Goal: Task Accomplishment & Management: Use online tool/utility

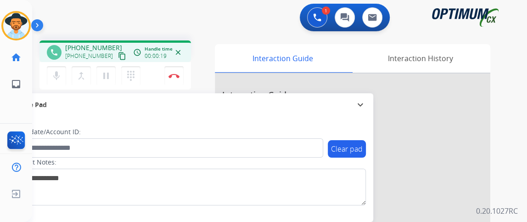
click at [118, 56] on mat-icon "content_copy" at bounding box center [122, 56] width 8 height 8
click at [62, 79] on button "mic Mute" at bounding box center [56, 75] width 19 height 19
click at [63, 80] on button "mic Mute" at bounding box center [56, 75] width 19 height 19
click at [64, 81] on button "mic_off Mute" at bounding box center [56, 75] width 19 height 19
click at [175, 75] on img at bounding box center [173, 75] width 11 height 5
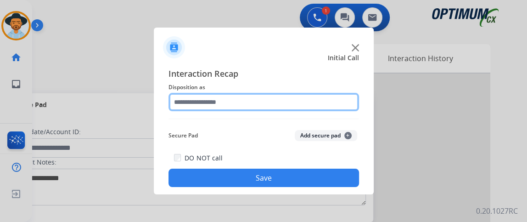
click at [281, 99] on input "text" at bounding box center [263, 102] width 190 height 18
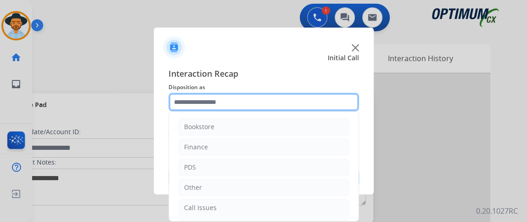
scroll to position [60, 0]
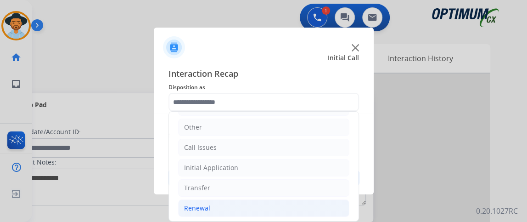
click at [275, 211] on li "Renewal" at bounding box center [263, 207] width 171 height 17
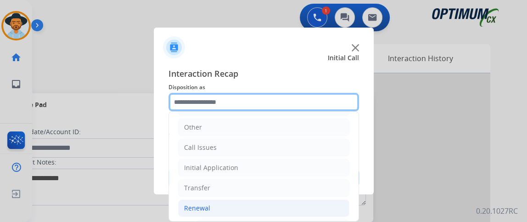
scroll to position [162, 0]
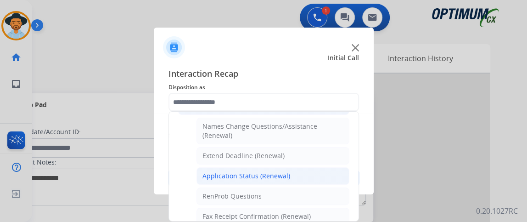
click at [333, 170] on li "Application Status (Renewal)" at bounding box center [272, 175] width 153 height 17
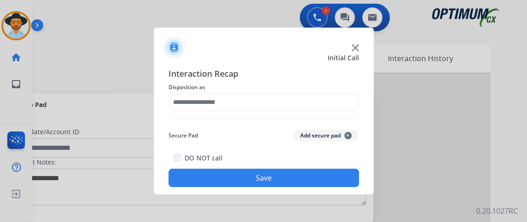
type input "**********"
click at [329, 182] on button "Save" at bounding box center [263, 177] width 190 height 18
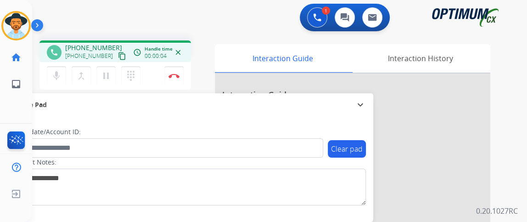
click at [118, 55] on mat-icon "content_copy" at bounding box center [122, 56] width 8 height 8
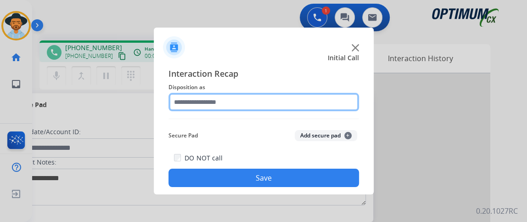
click at [270, 107] on input "text" at bounding box center [263, 102] width 190 height 18
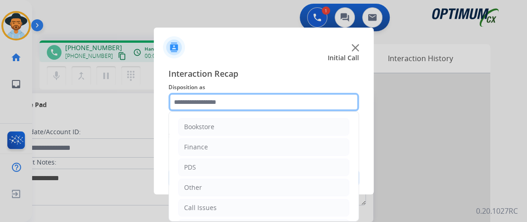
scroll to position [60, 0]
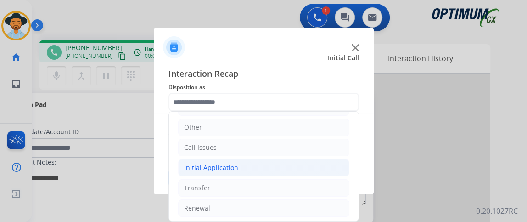
click at [305, 172] on li "Initial Application" at bounding box center [263, 167] width 171 height 17
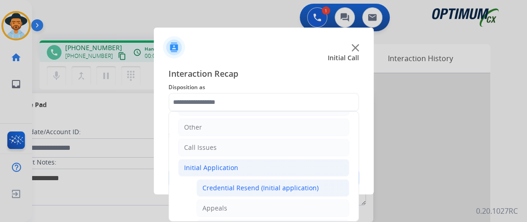
click at [305, 185] on div "Credential Resend (Initial application)" at bounding box center [260, 187] width 116 height 9
type input "**********"
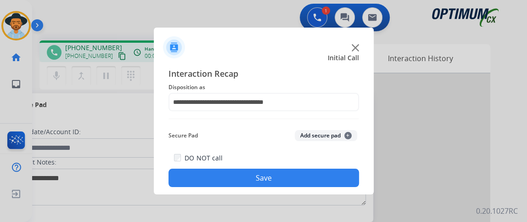
click at [305, 185] on button "Save" at bounding box center [263, 177] width 190 height 18
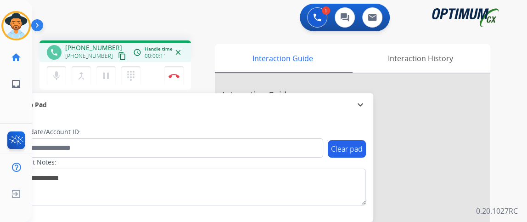
click at [118, 57] on mat-icon "content_copy" at bounding box center [122, 56] width 8 height 8
click at [172, 71] on button "Disconnect" at bounding box center [173, 75] width 19 height 19
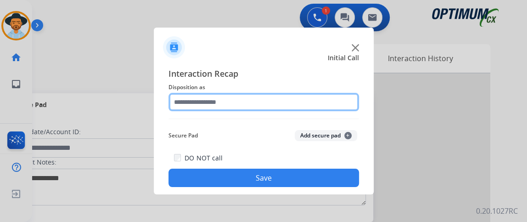
click at [242, 99] on input "text" at bounding box center [263, 102] width 190 height 18
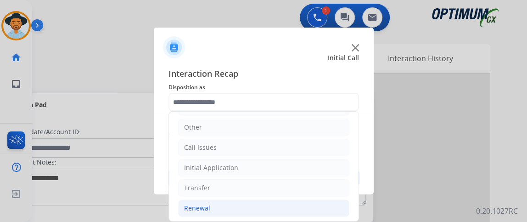
click at [254, 200] on li "Renewal" at bounding box center [263, 207] width 171 height 17
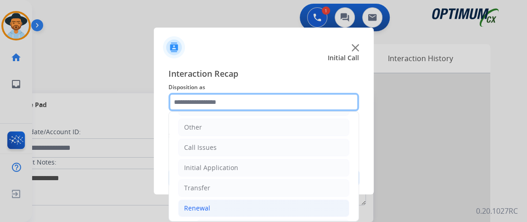
scroll to position [257, 0]
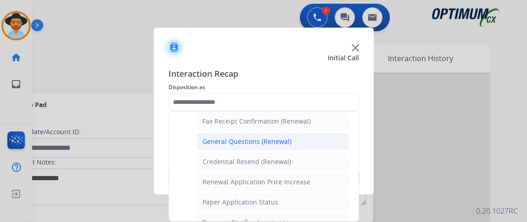
click at [274, 137] on div "General Questions (Renewal)" at bounding box center [246, 141] width 89 height 9
type input "**********"
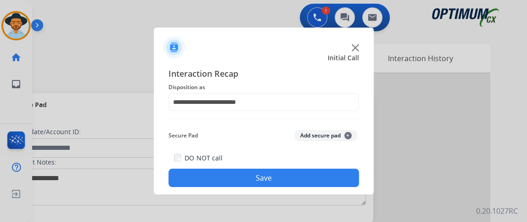
click at [271, 179] on button "Save" at bounding box center [263, 177] width 190 height 18
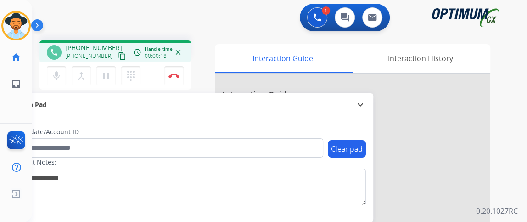
click at [118, 56] on mat-icon "content_copy" at bounding box center [122, 56] width 8 height 8
click at [60, 71] on mat-icon "mic" at bounding box center [56, 75] width 11 height 11
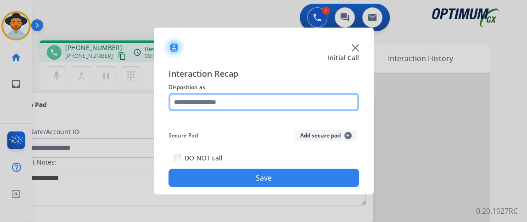
click at [251, 99] on input "text" at bounding box center [263, 102] width 190 height 18
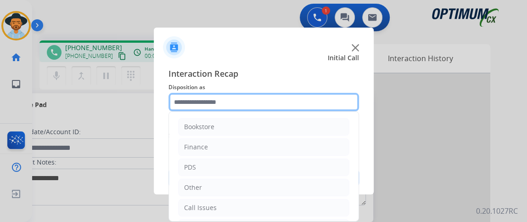
scroll to position [60, 0]
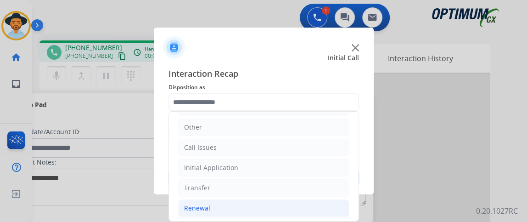
click at [256, 207] on li "Renewal" at bounding box center [263, 207] width 171 height 17
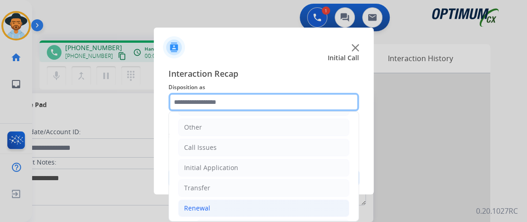
scroll to position [234, 0]
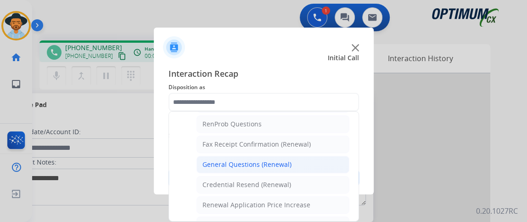
click at [308, 160] on li "General Questions (Renewal)" at bounding box center [272, 163] width 153 height 17
type input "**********"
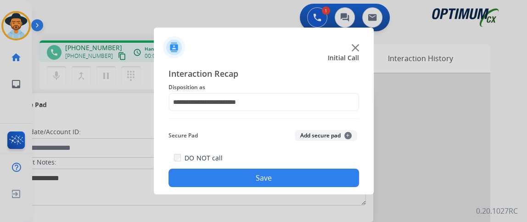
click at [307, 176] on button "Save" at bounding box center [263, 177] width 190 height 18
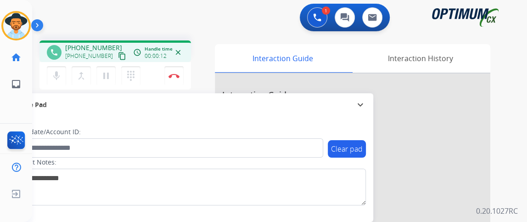
click at [118, 55] on mat-icon "content_copy" at bounding box center [122, 56] width 8 height 8
click at [62, 79] on button "mic Mute" at bounding box center [56, 75] width 19 height 19
click at [61, 79] on button "mic_off Mute" at bounding box center [56, 75] width 19 height 19
click at [61, 79] on mat-icon "mic_off" at bounding box center [56, 75] width 11 height 11
click at [60, 82] on button "mic Mute" at bounding box center [56, 75] width 19 height 19
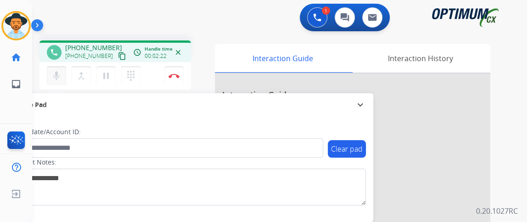
click at [61, 82] on button "mic Mute" at bounding box center [56, 75] width 19 height 19
click at [55, 77] on mat-icon "mic_off" at bounding box center [56, 75] width 11 height 11
click at [55, 81] on button "mic Mute" at bounding box center [56, 75] width 19 height 19
click at [55, 86] on div "mic Mute merge_type Bridge pause Hold dialpad Dialpad Disconnect" at bounding box center [114, 76] width 151 height 28
click at [51, 79] on mat-icon "mic_off" at bounding box center [56, 75] width 11 height 11
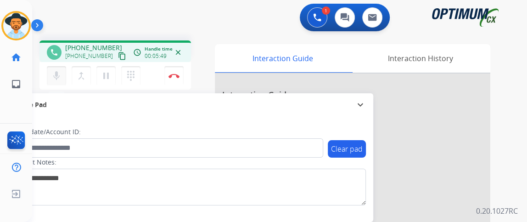
click at [51, 79] on mat-icon "mic" at bounding box center [56, 75] width 11 height 11
click at [53, 81] on button "mic_off Mute" at bounding box center [56, 75] width 19 height 19
click at [178, 72] on button "Disconnect" at bounding box center [173, 75] width 19 height 19
click at [176, 72] on button "Disconnect" at bounding box center [173, 75] width 19 height 19
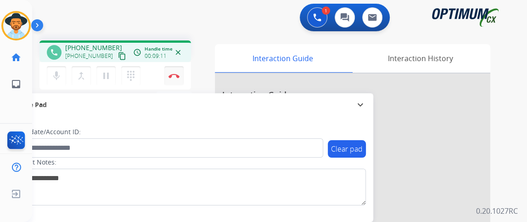
click at [176, 72] on button "Disconnect" at bounding box center [173, 75] width 19 height 19
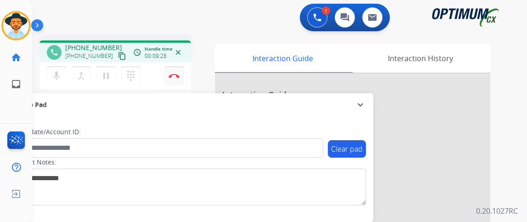
click at [178, 69] on button "Disconnect" at bounding box center [173, 75] width 19 height 19
click at [180, 75] on button "Disconnect" at bounding box center [173, 75] width 19 height 19
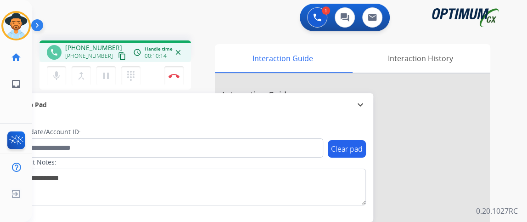
click at [80, 6] on div "1 Voice Interactions 0 Chat Interactions 0 Email Interactions" at bounding box center [273, 18] width 461 height 29
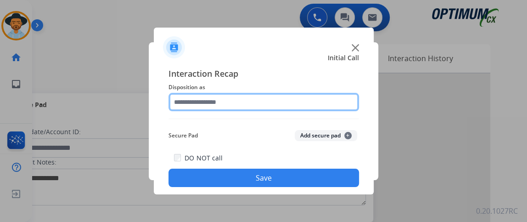
click at [280, 105] on input "text" at bounding box center [263, 102] width 190 height 18
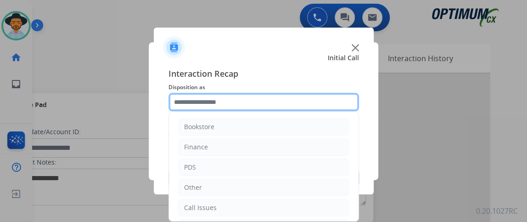
scroll to position [60, 0]
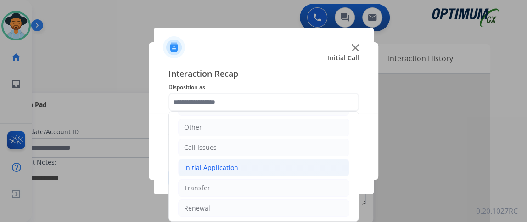
click at [316, 172] on li "Initial Application" at bounding box center [263, 167] width 171 height 17
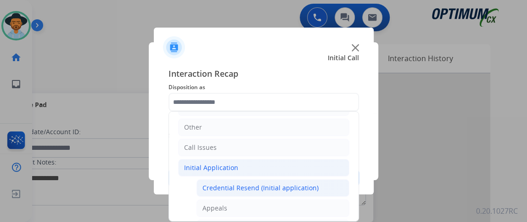
click at [315, 186] on li "Credential Resend (Initial application)" at bounding box center [272, 187] width 153 height 17
type input "**********"
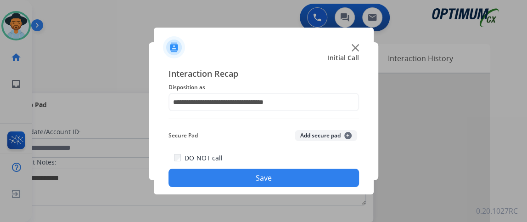
click at [315, 183] on button "Save" at bounding box center [263, 177] width 190 height 18
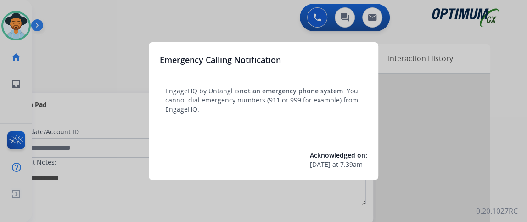
click at [314, 201] on div at bounding box center [263, 111] width 527 height 222
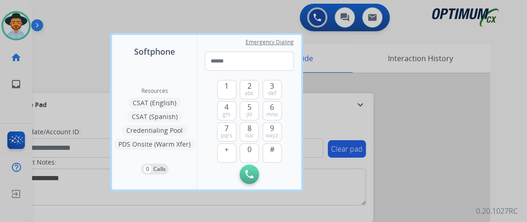
click at [441, 72] on div at bounding box center [263, 111] width 527 height 222
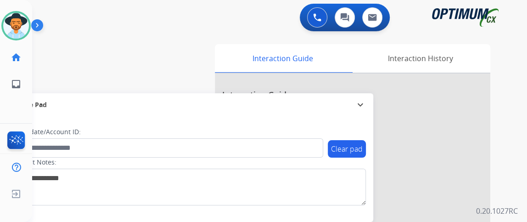
click at [441, 72] on div "Interaction History" at bounding box center [420, 58] width 140 height 28
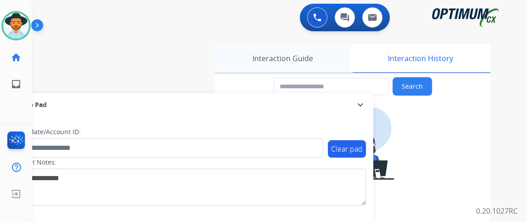
click at [320, 56] on div "Interaction Guide" at bounding box center [282, 58] width 135 height 28
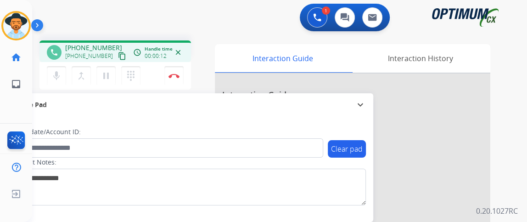
click at [118, 53] on mat-icon "content_copy" at bounding box center [122, 56] width 8 height 8
click at [62, 69] on button "mic Mute" at bounding box center [56, 75] width 19 height 19
click at [62, 69] on button "mic_off Mute" at bounding box center [56, 75] width 19 height 19
click at [172, 75] on img at bounding box center [173, 75] width 11 height 5
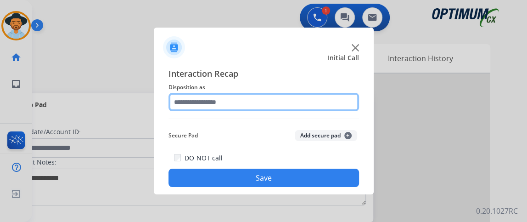
click at [266, 101] on input "text" at bounding box center [263, 102] width 190 height 18
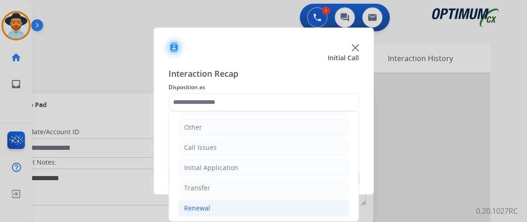
drag, startPoint x: 256, startPoint y: 196, endPoint x: 255, endPoint y: 206, distance: 10.1
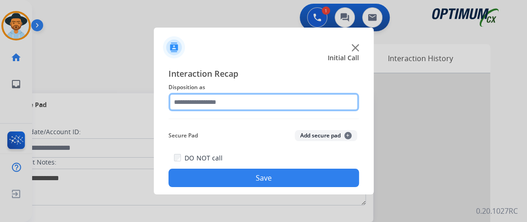
click at [255, 104] on input "text" at bounding box center [263, 102] width 190 height 18
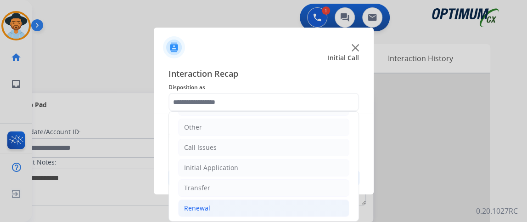
click at [229, 208] on li "Renewal" at bounding box center [263, 207] width 171 height 17
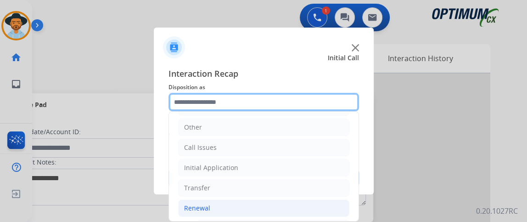
scroll to position [256, 0]
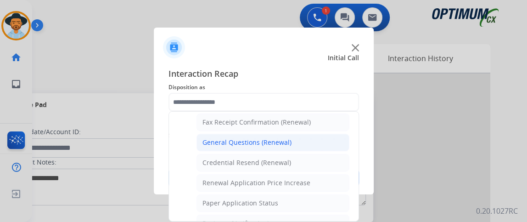
click at [293, 137] on li "General Questions (Renewal)" at bounding box center [272, 141] width 153 height 17
type input "**********"
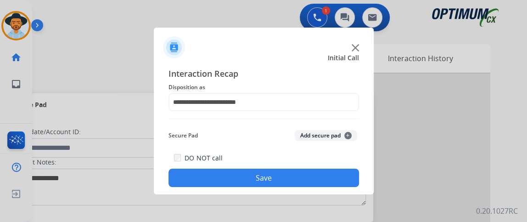
click at [286, 171] on button "Save" at bounding box center [263, 177] width 190 height 18
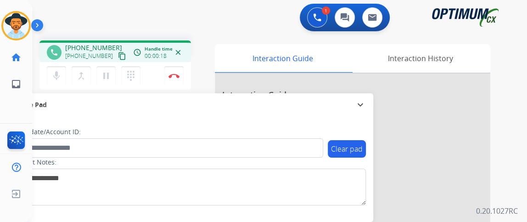
click at [116, 50] on button "content_copy" at bounding box center [121, 55] width 11 height 11
click at [169, 67] on button "Disconnect" at bounding box center [173, 75] width 19 height 19
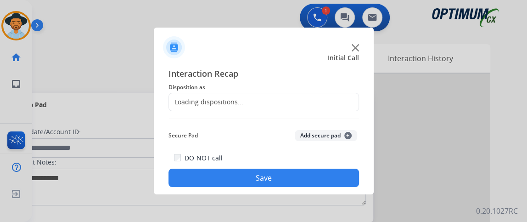
click at [231, 102] on div "Loading dispositions..." at bounding box center [206, 101] width 74 height 9
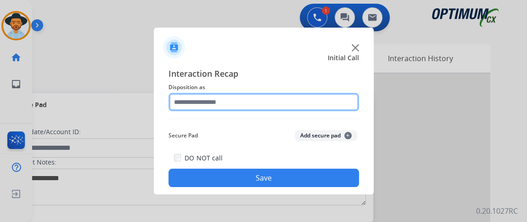
click at [248, 103] on input "text" at bounding box center [263, 102] width 190 height 18
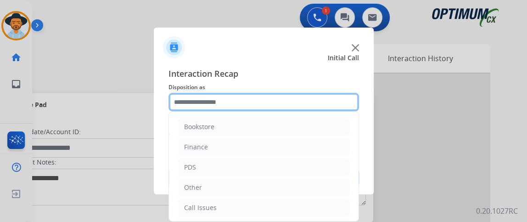
scroll to position [60, 0]
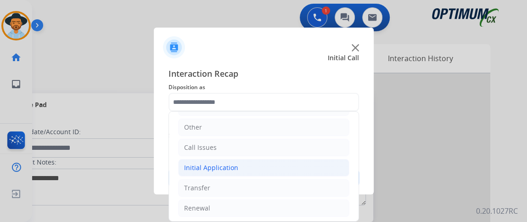
click at [286, 170] on li "Initial Application" at bounding box center [263, 167] width 171 height 17
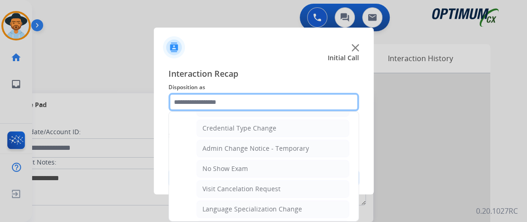
scroll to position [513, 0]
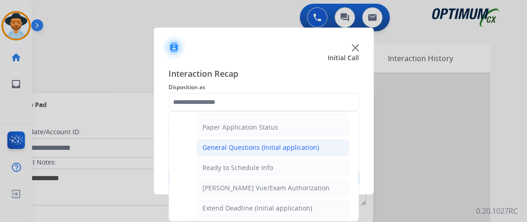
click at [303, 144] on div "General Questions (Initial application)" at bounding box center [260, 147] width 116 height 9
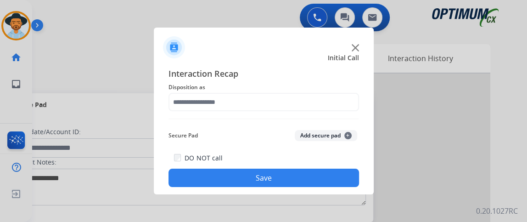
type input "**********"
click at [305, 174] on button "Save" at bounding box center [263, 177] width 190 height 18
